Goal: Task Accomplishment & Management: Manage account settings

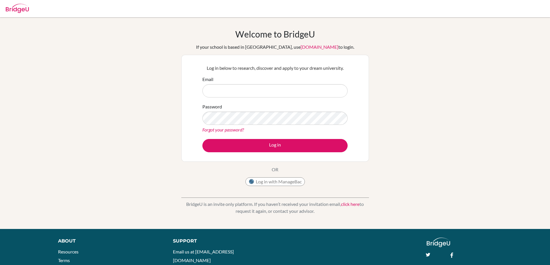
type input "t.buran@istanbulint.com"
click at [202, 139] on button "Log in" at bounding box center [274, 145] width 145 height 13
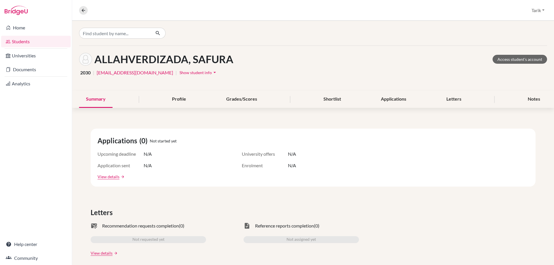
click at [35, 41] on link "Students" at bounding box center [36, 42] width 70 height 12
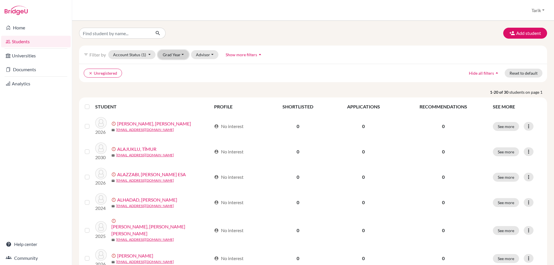
click at [177, 55] on button "Grad Year" at bounding box center [173, 54] width 31 height 9
click at [206, 76] on ul "clear Unregistered" at bounding box center [256, 73] width 344 height 9
click at [89, 72] on icon "clear" at bounding box center [91, 73] width 4 height 4
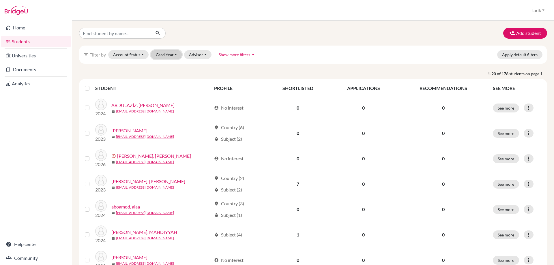
click at [167, 55] on button "Grad Year" at bounding box center [166, 54] width 31 height 9
click at [202, 54] on button "Advisor" at bounding box center [197, 54] width 27 height 9
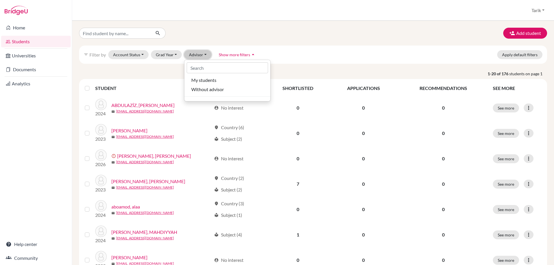
click at [202, 54] on button "Advisor" at bounding box center [197, 54] width 27 height 9
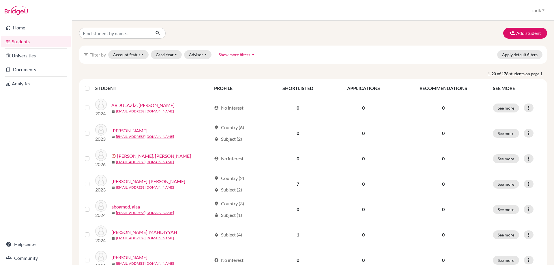
click at [232, 54] on span "Show more filters" at bounding box center [234, 54] width 31 height 5
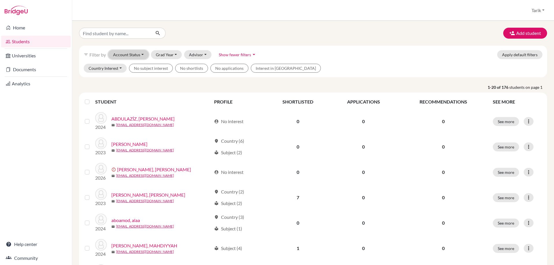
click at [140, 56] on button "Account Status" at bounding box center [128, 54] width 40 height 9
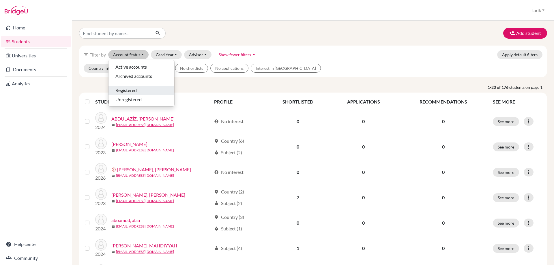
click at [134, 91] on span "Registered" at bounding box center [125, 90] width 21 height 7
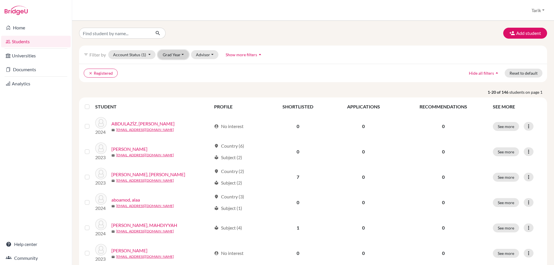
click at [183, 54] on button "Grad Year" at bounding box center [173, 54] width 31 height 9
click at [172, 84] on span "2030" at bounding box center [170, 85] width 10 height 7
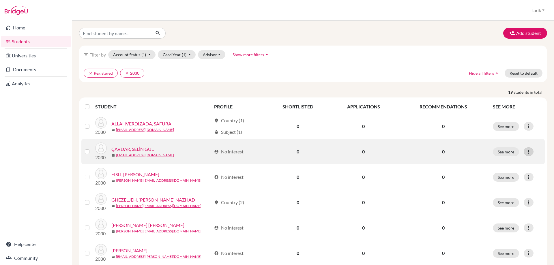
click at [526, 152] on icon at bounding box center [529, 152] width 6 height 6
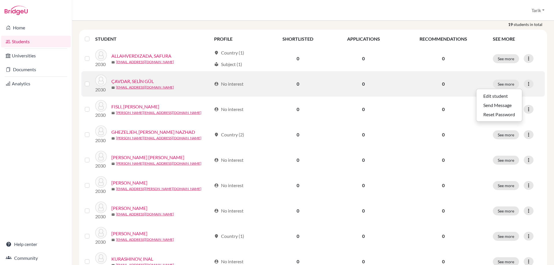
scroll to position [87, 0]
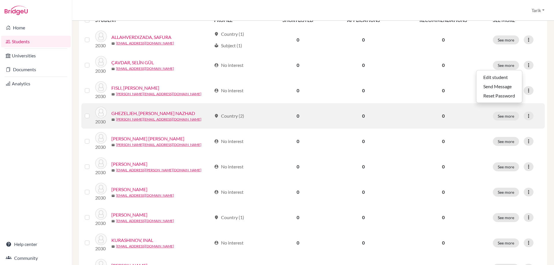
click at [166, 114] on link "GHEZELJEH, ANISA HAMZEH NAZHAD" at bounding box center [153, 113] width 84 height 7
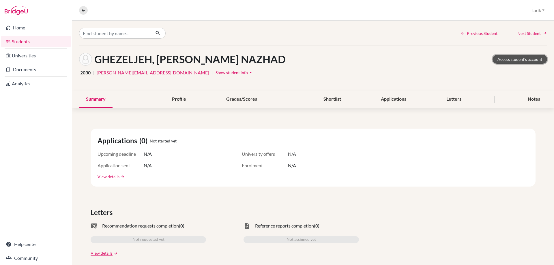
click at [495, 56] on link "Access student's account" at bounding box center [520, 59] width 55 height 9
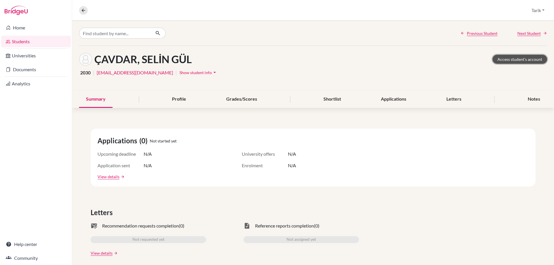
click at [525, 60] on link "Access student's account" at bounding box center [520, 59] width 55 height 9
click at [521, 65] on div "FISLI, [PERSON_NAME] Access student's account" at bounding box center [313, 59] width 468 height 13
click at [519, 59] on link "Access student's account" at bounding box center [520, 59] width 55 height 9
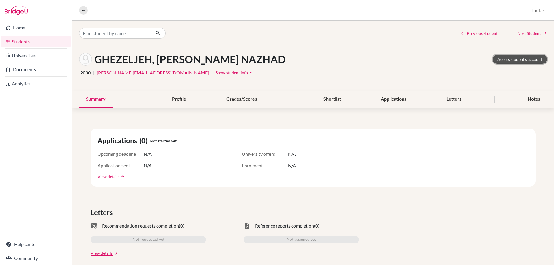
click at [495, 59] on link "Access student's account" at bounding box center [520, 59] width 55 height 9
click at [522, 57] on link "Access student's account" at bounding box center [520, 59] width 55 height 9
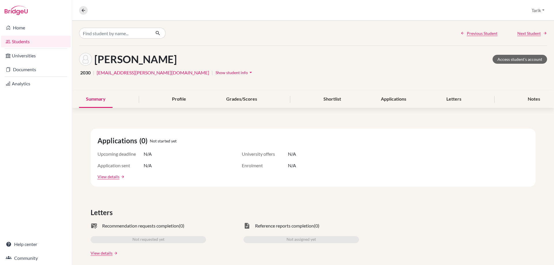
click at [190, 60] on div "[PERSON_NAME] Access student's account" at bounding box center [313, 59] width 468 height 13
click at [517, 59] on link "Access student's account" at bounding box center [520, 59] width 55 height 9
click at [505, 63] on link "Access student's account" at bounding box center [520, 59] width 55 height 9
click at [516, 59] on link "Access student's account" at bounding box center [520, 59] width 55 height 9
click at [523, 60] on link "Access student's account" at bounding box center [520, 59] width 55 height 9
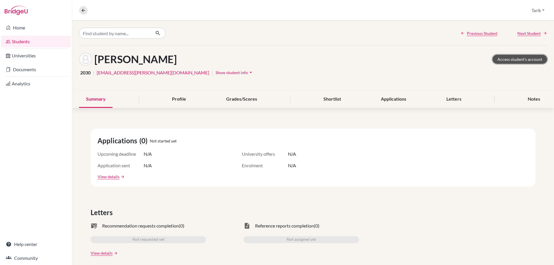
click at [506, 57] on link "Access student's account" at bounding box center [520, 59] width 55 height 9
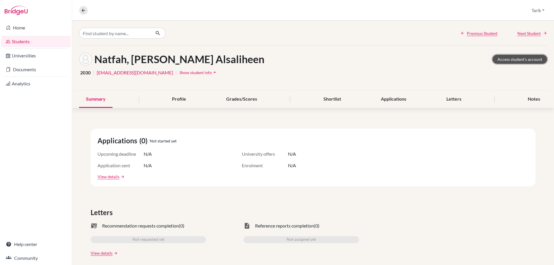
click at [506, 62] on link "Access student's account" at bounding box center [520, 59] width 55 height 9
click at [511, 58] on link "Access student's account" at bounding box center [520, 59] width 55 height 9
click at [522, 59] on link "Access student's account" at bounding box center [520, 59] width 55 height 9
click at [510, 56] on link "Access student's account" at bounding box center [520, 59] width 55 height 9
click at [522, 58] on link "Access student's account" at bounding box center [520, 59] width 55 height 9
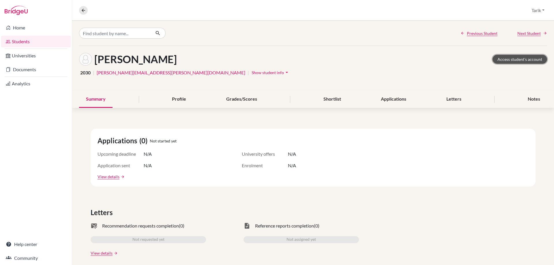
click at [512, 63] on link "Access student's account" at bounding box center [520, 59] width 55 height 9
click at [522, 56] on link "Access student's account" at bounding box center [520, 59] width 55 height 9
click at [332, 35] on div "Previous Student Next Student" at bounding box center [313, 33] width 482 height 25
drag, startPoint x: 195, startPoint y: 57, endPoint x: 97, endPoint y: 61, distance: 98.2
click at [97, 61] on h1 "VORONOV, MIKHAIL" at bounding box center [135, 59] width 83 height 12
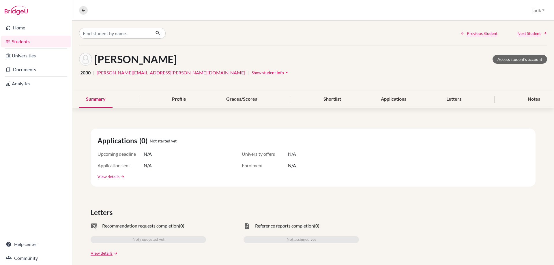
copy h1 "VORONOV, MIKHAIL"
click at [39, 44] on link "Students" at bounding box center [36, 42] width 70 height 12
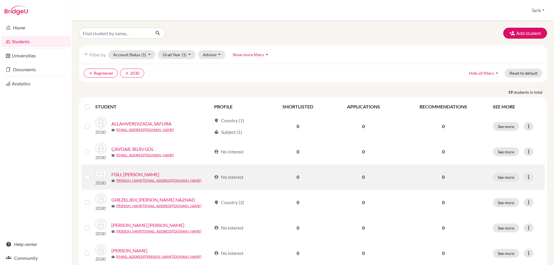
click at [149, 175] on link "FISLI, [PERSON_NAME]" at bounding box center [135, 174] width 48 height 7
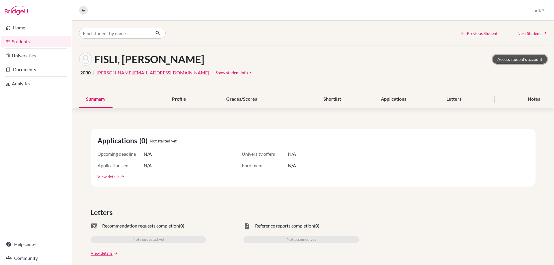
click at [513, 61] on link "Access student's account" at bounding box center [520, 59] width 55 height 9
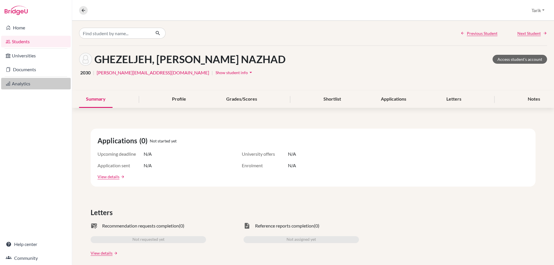
click at [63, 85] on link "Analytics" at bounding box center [36, 84] width 70 height 12
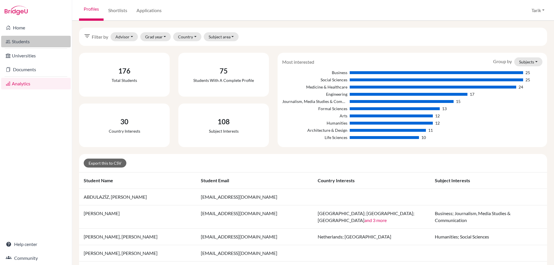
click at [11, 45] on link "Students" at bounding box center [36, 42] width 70 height 12
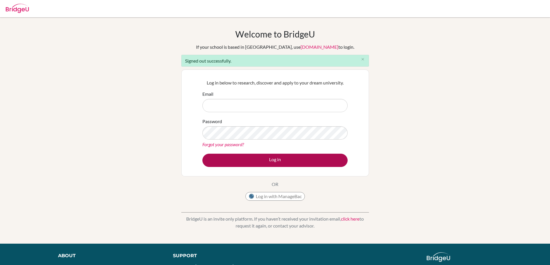
type input "t.buran@istanbulint.com"
click at [271, 160] on button "Log in" at bounding box center [274, 160] width 145 height 13
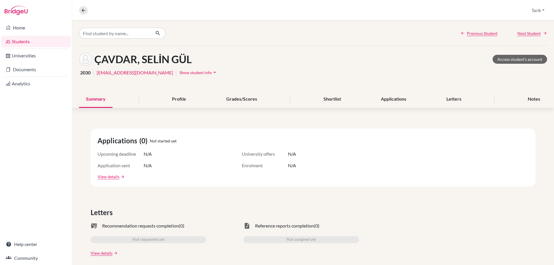
click at [17, 41] on link "Students" at bounding box center [36, 42] width 70 height 12
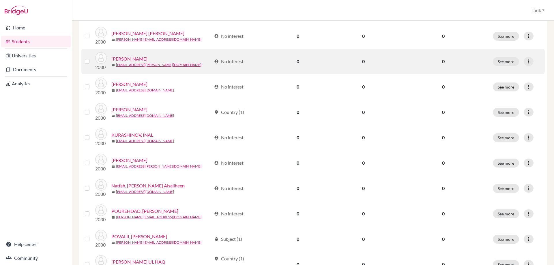
scroll to position [202, 0]
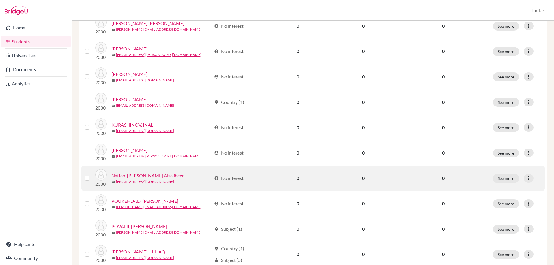
click at [159, 177] on link "Natfah, [PERSON_NAME] Alsaliheen" at bounding box center [147, 175] width 73 height 7
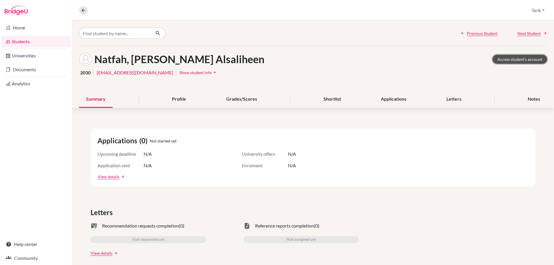
click at [514, 58] on link "Access student's account" at bounding box center [520, 59] width 55 height 9
click at [48, 44] on link "Students" at bounding box center [36, 42] width 70 height 12
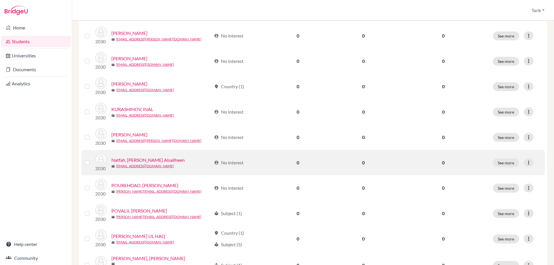
scroll to position [231, 0]
